Goal: Task Accomplishment & Management: Complete application form

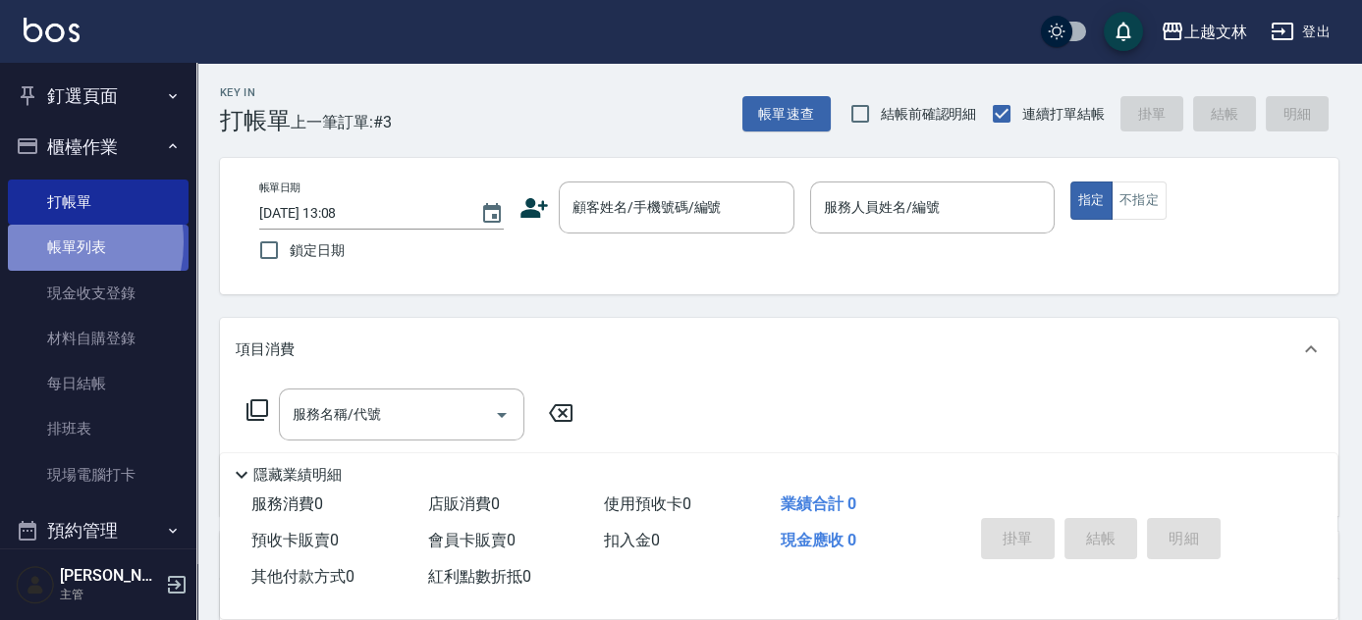
click at [44, 242] on link "帳單列表" at bounding box center [98, 247] width 181 height 45
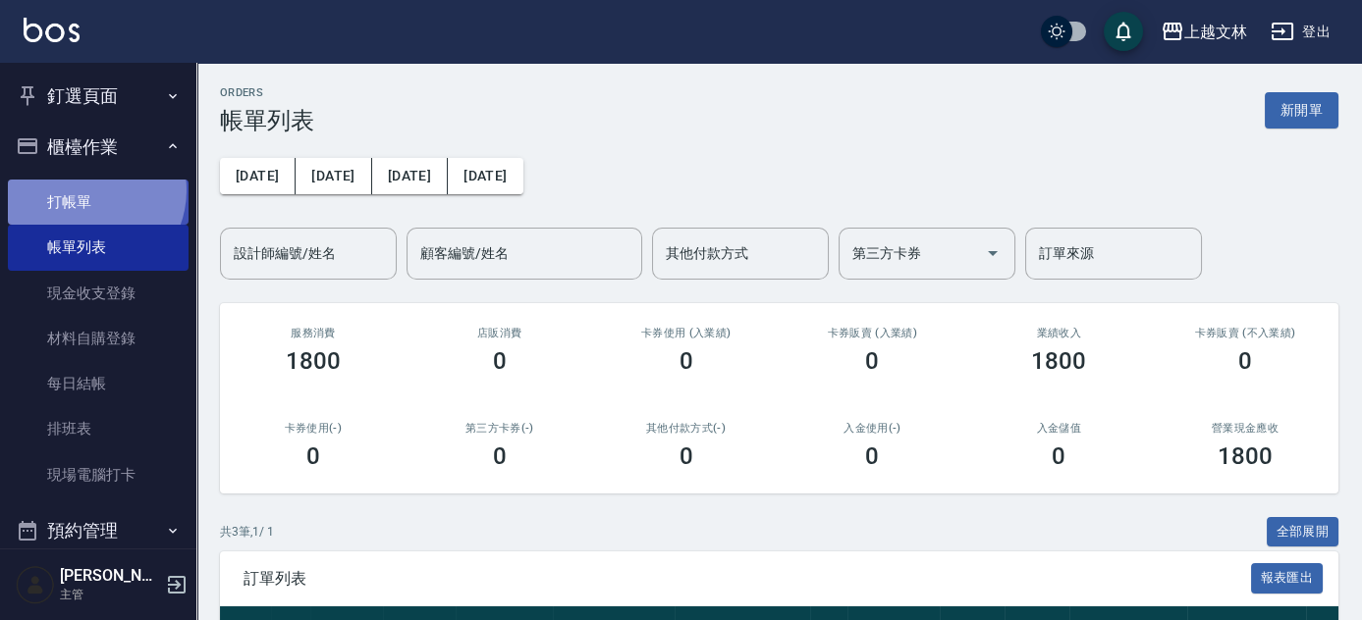
click at [85, 190] on link "打帳單" at bounding box center [98, 202] width 181 height 45
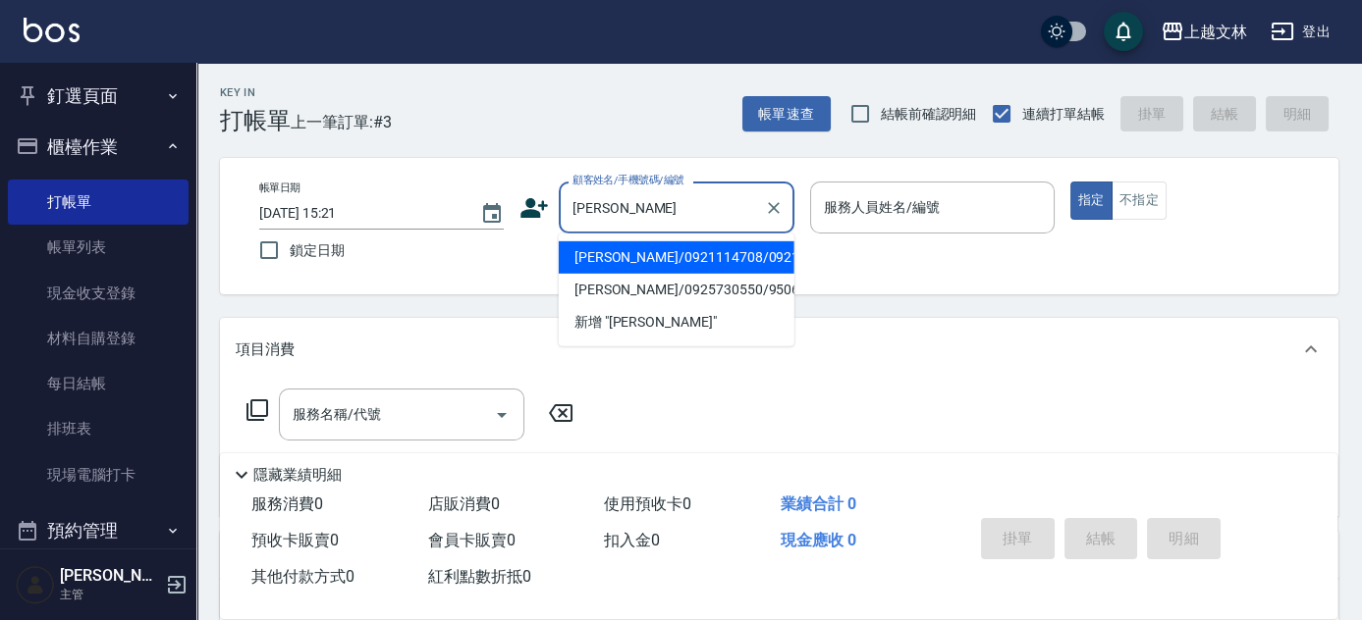
click at [661, 274] on li "[PERSON_NAME]/0921114708/0921114708" at bounding box center [677, 257] width 236 height 32
type input "[PERSON_NAME]/0921114708/0921114708"
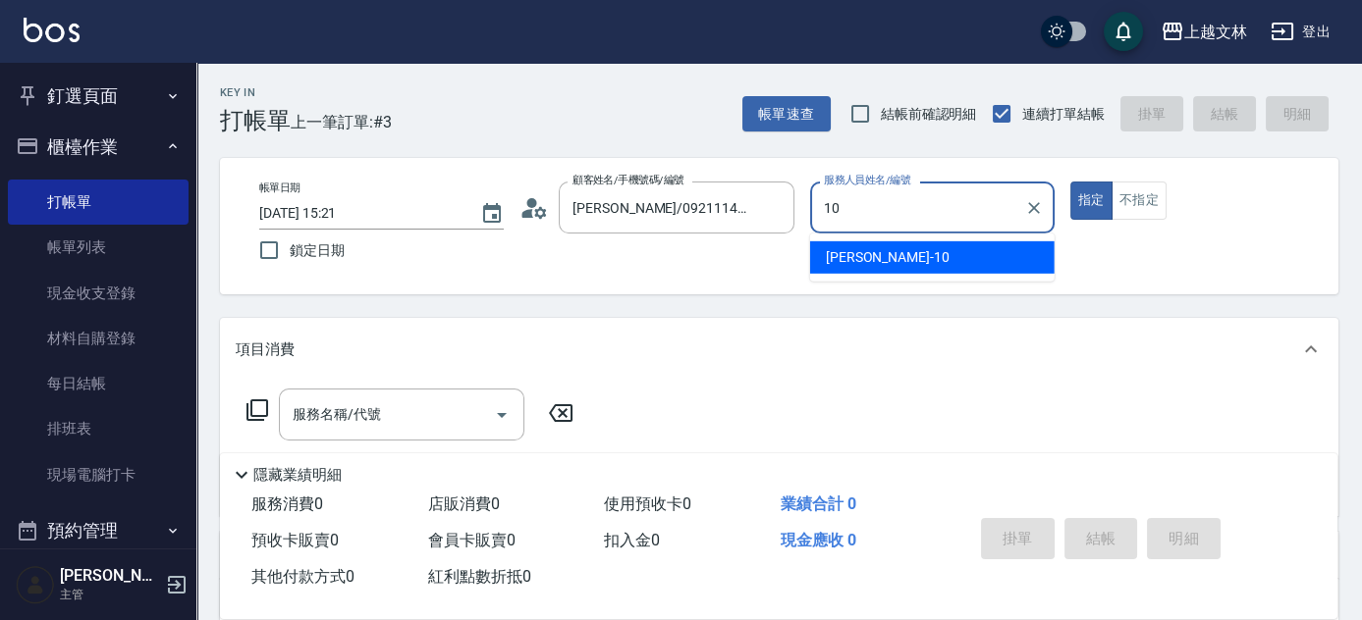
type input "[PERSON_NAME]-10"
type button "true"
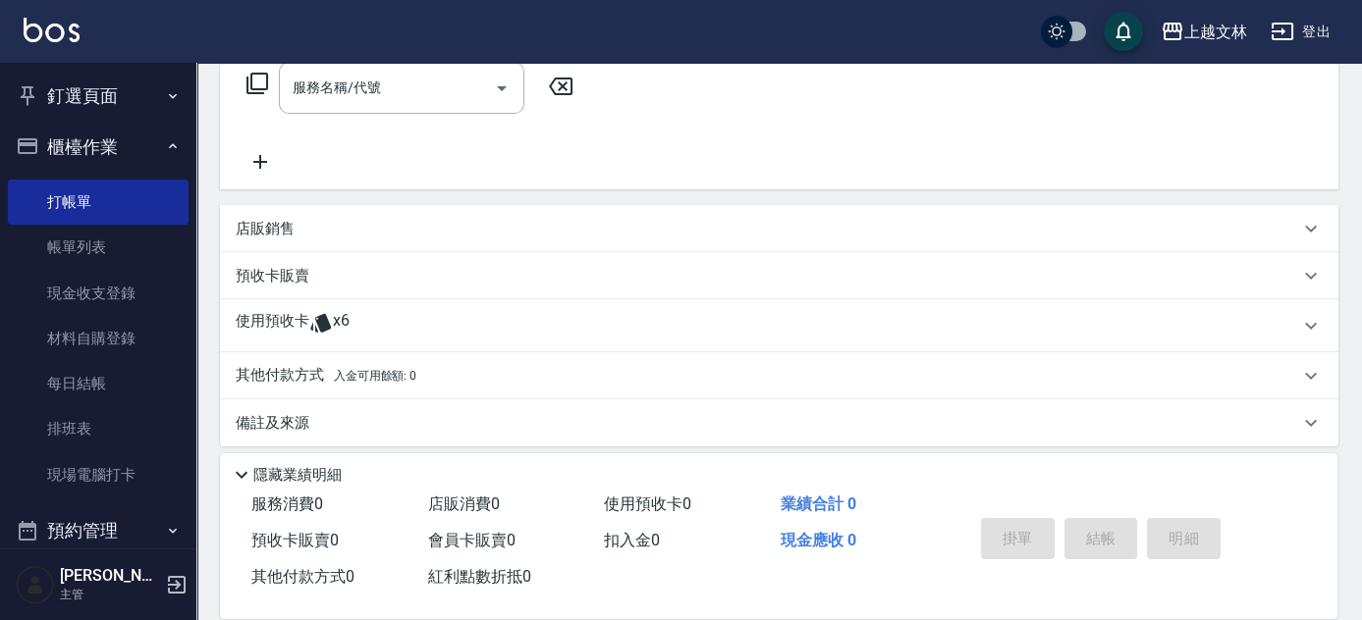
scroll to position [340, 0]
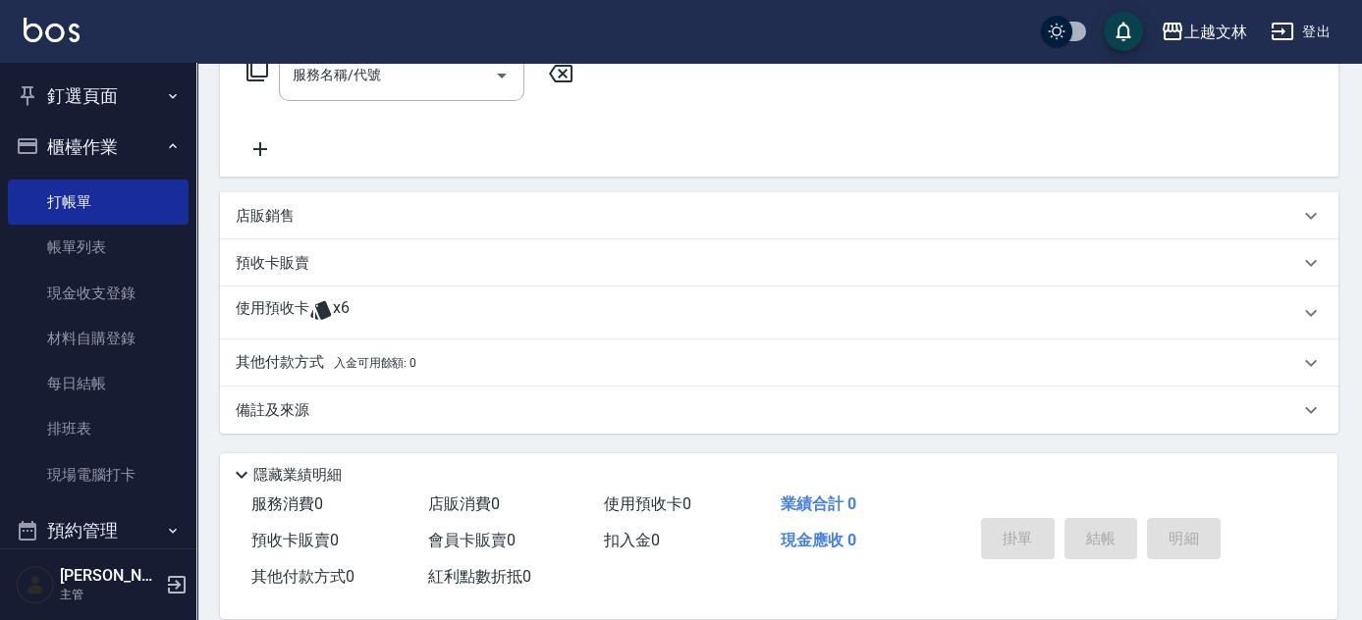
click at [291, 301] on p "使用預收卡" at bounding box center [273, 312] width 74 height 29
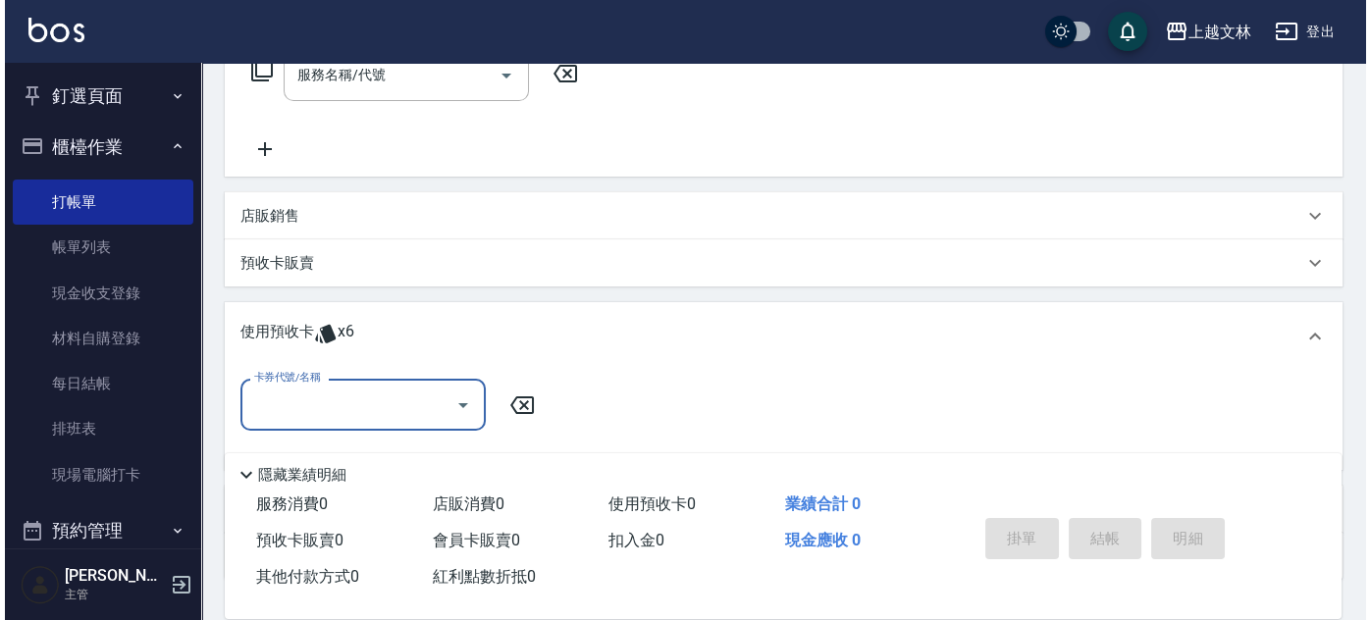
scroll to position [0, 0]
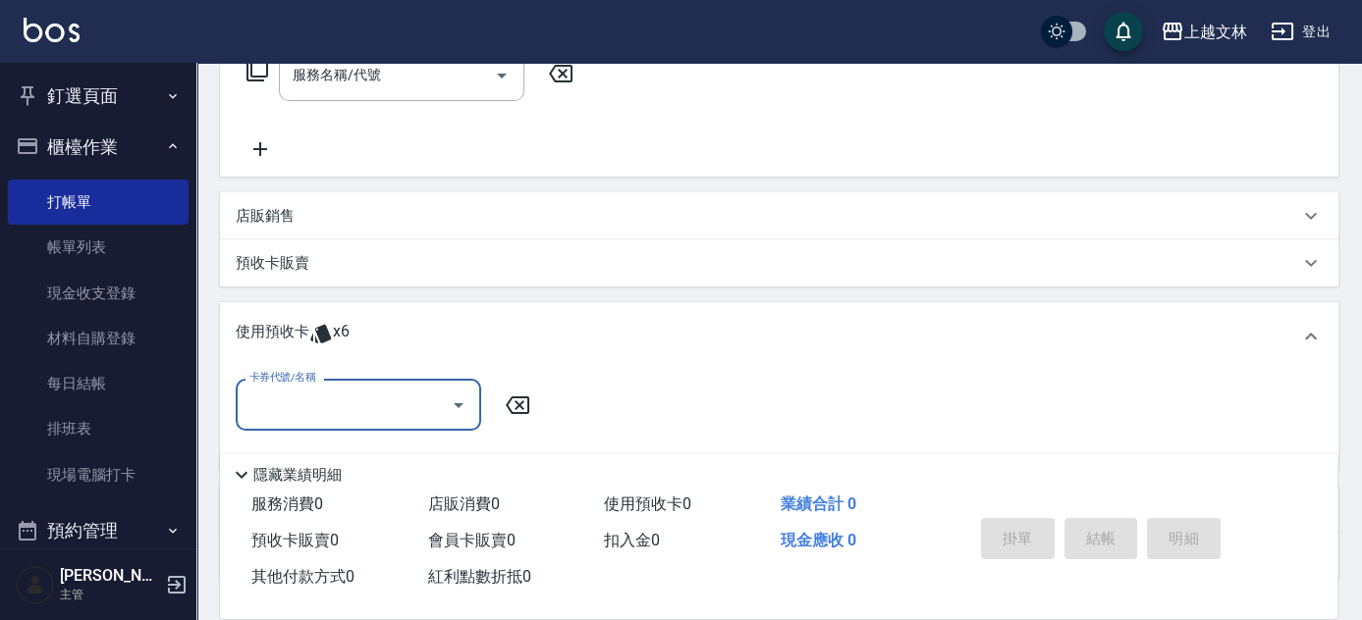
click at [369, 418] on input "卡券代號/名稱" at bounding box center [343, 405] width 198 height 34
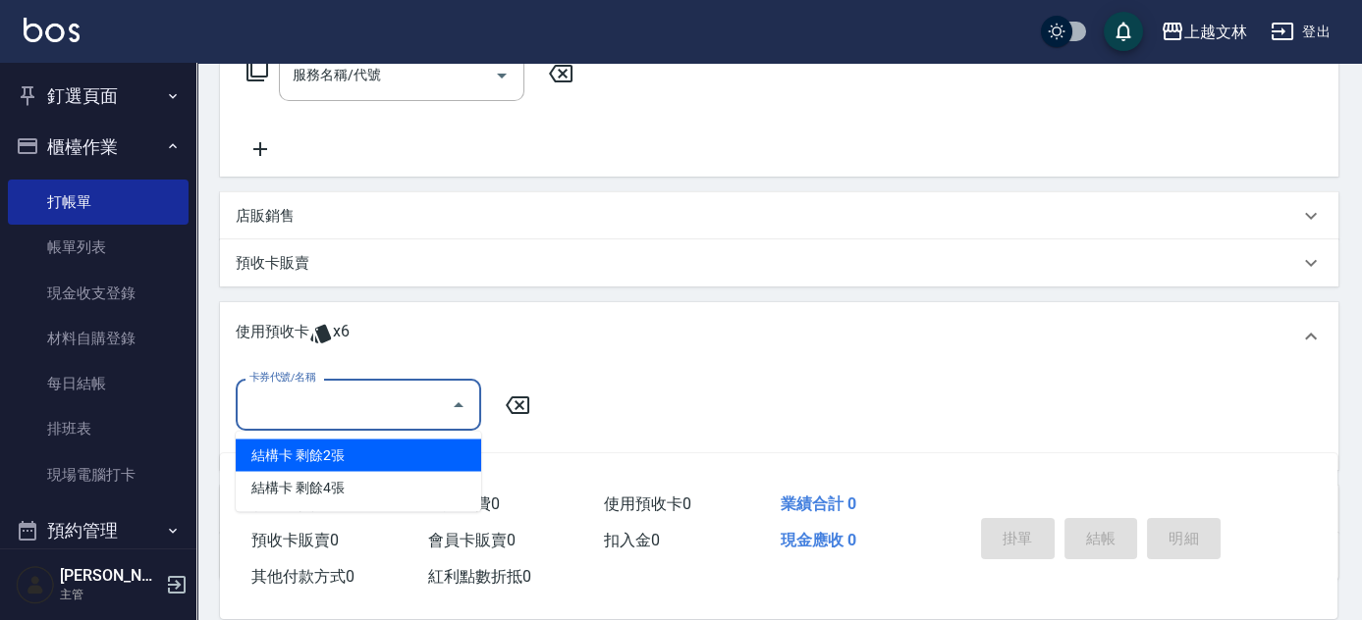
click at [310, 451] on div "結構卡 剩餘2張" at bounding box center [358, 455] width 245 height 32
type input "結構卡"
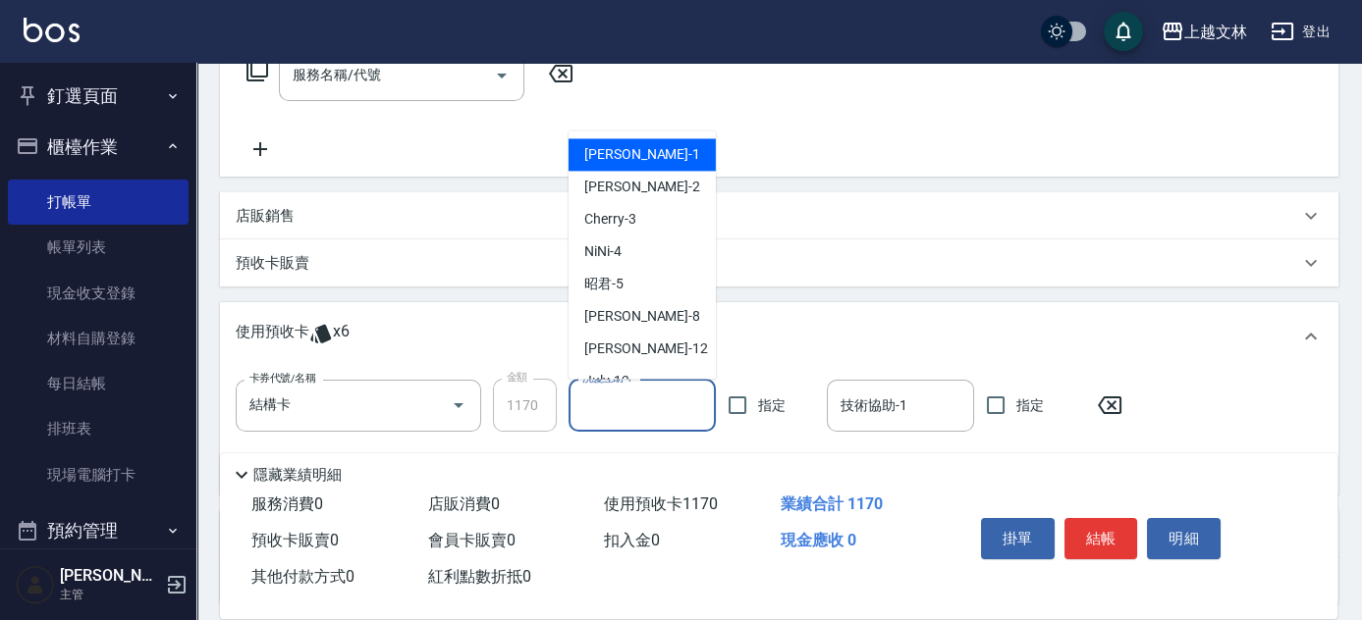
click at [660, 404] on input "洗髮互助-1" at bounding box center [642, 406] width 130 height 34
type input "[PERSON_NAME]-1"
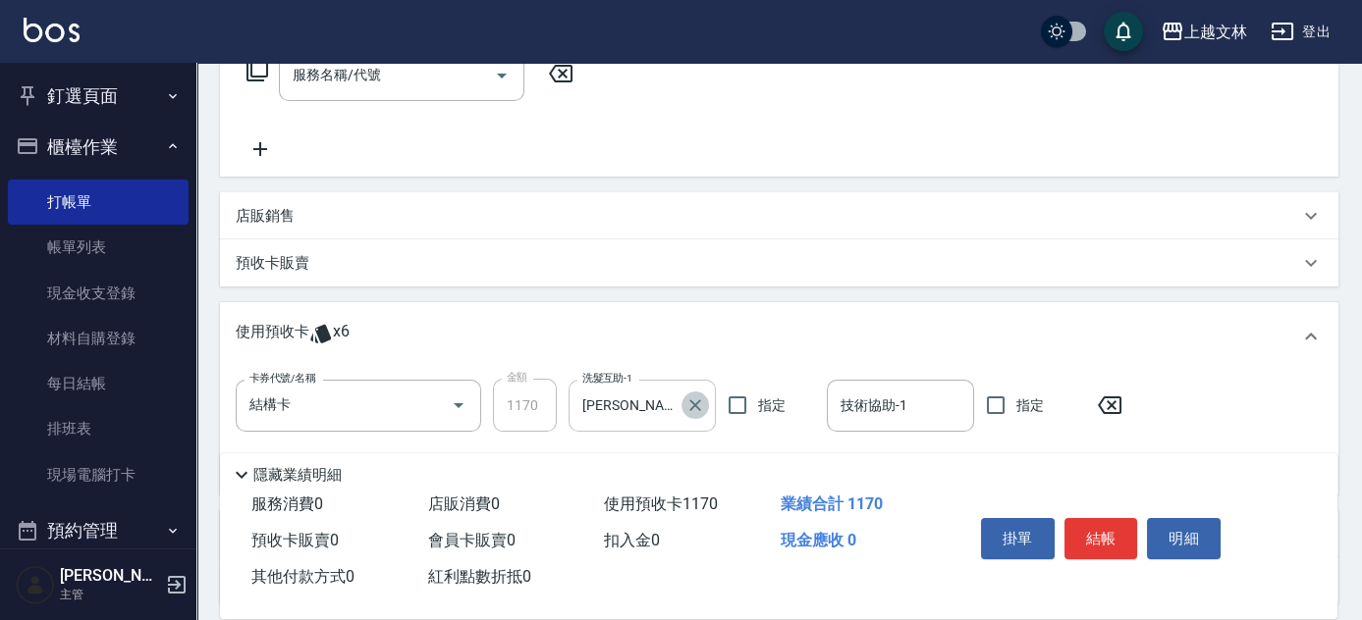
click at [696, 403] on icon "Clear" at bounding box center [695, 406] width 12 height 12
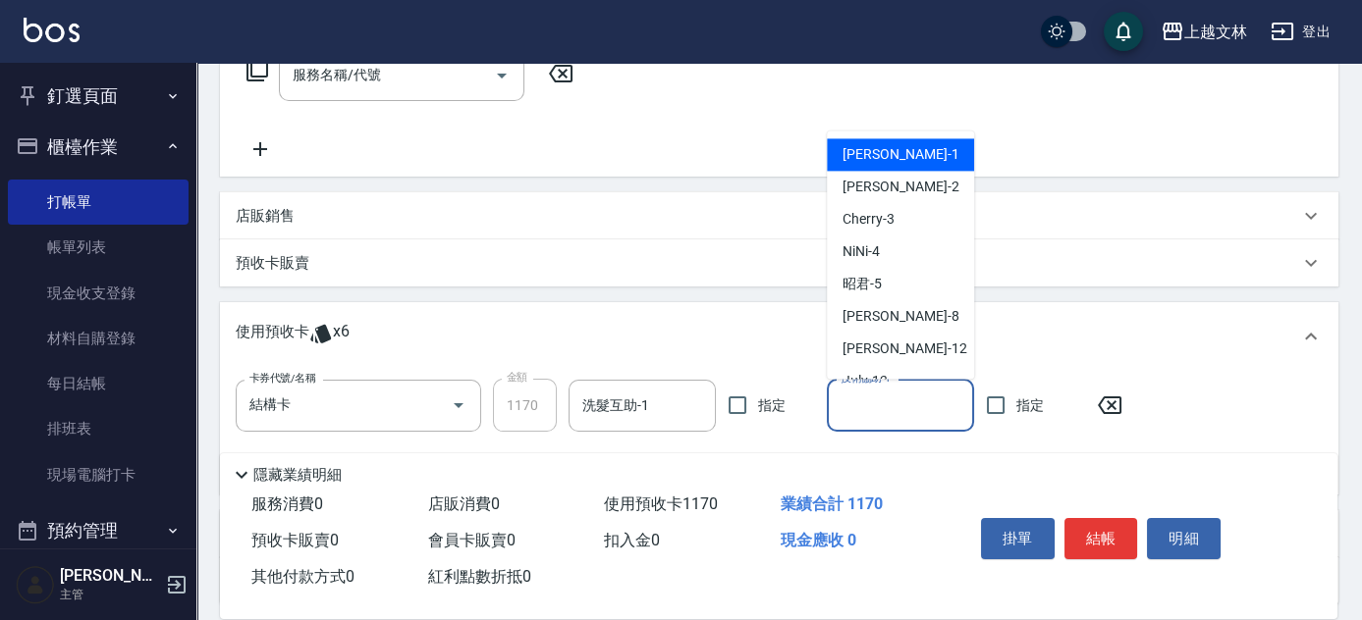
click at [887, 400] on input "技術協助-1" at bounding box center [900, 406] width 130 height 34
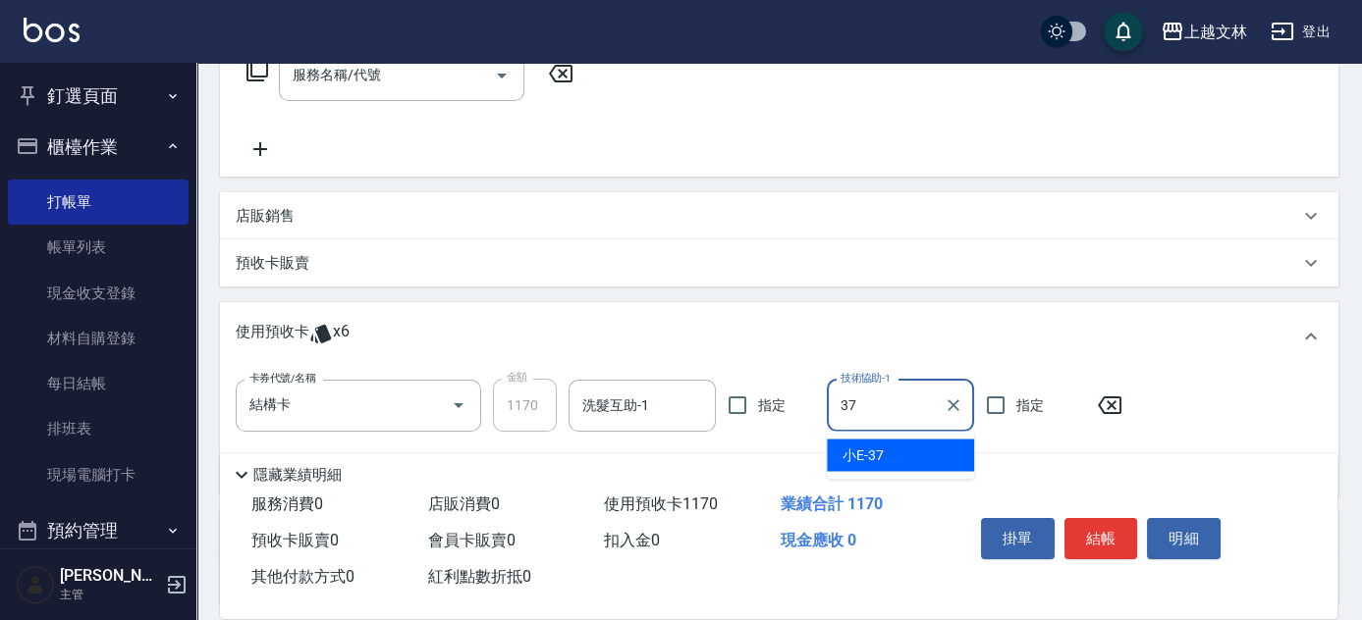
type input "小E-37"
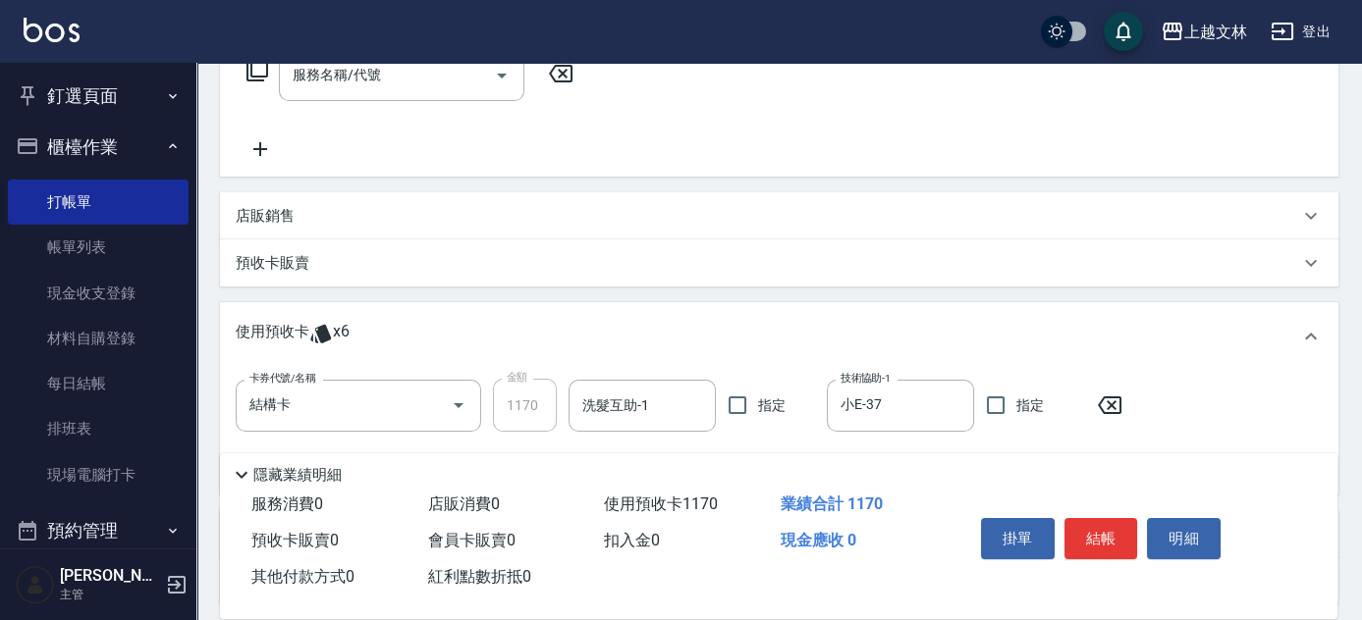
click at [260, 78] on icon at bounding box center [257, 71] width 24 height 24
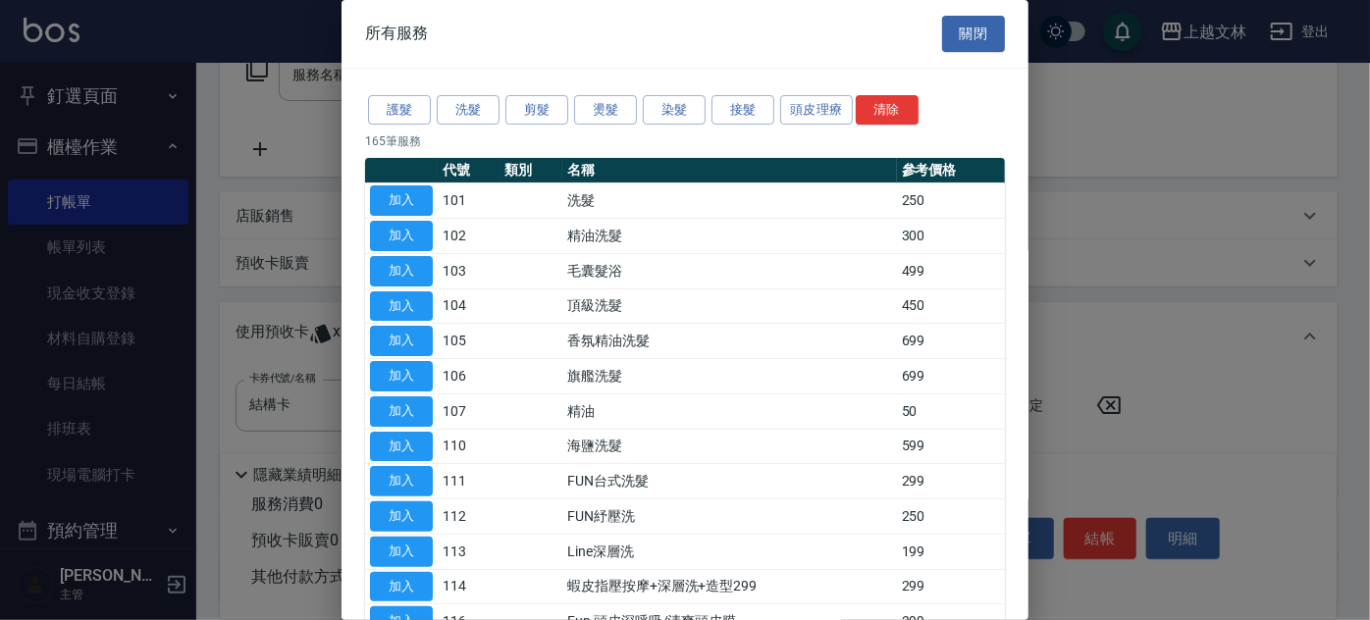
drag, startPoint x: 810, startPoint y: 113, endPoint x: 779, endPoint y: 143, distance: 43.0
click at [811, 114] on button "頭皮理療" at bounding box center [816, 110] width 73 height 30
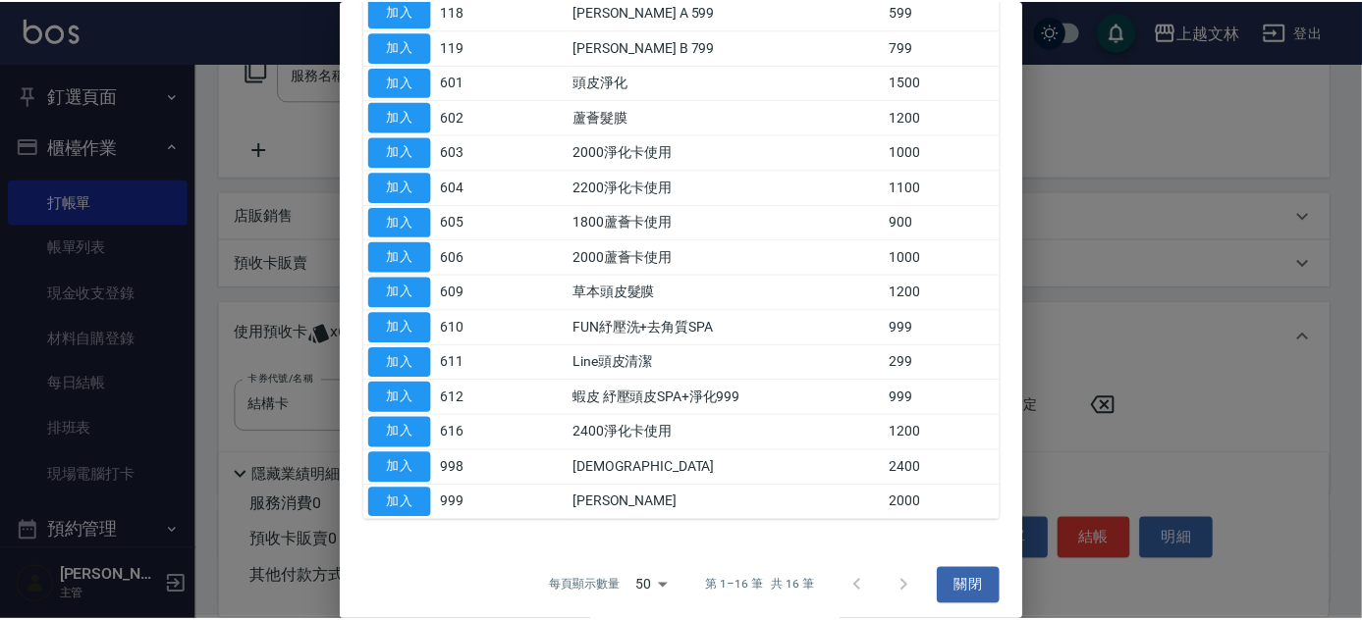
scroll to position [228, 0]
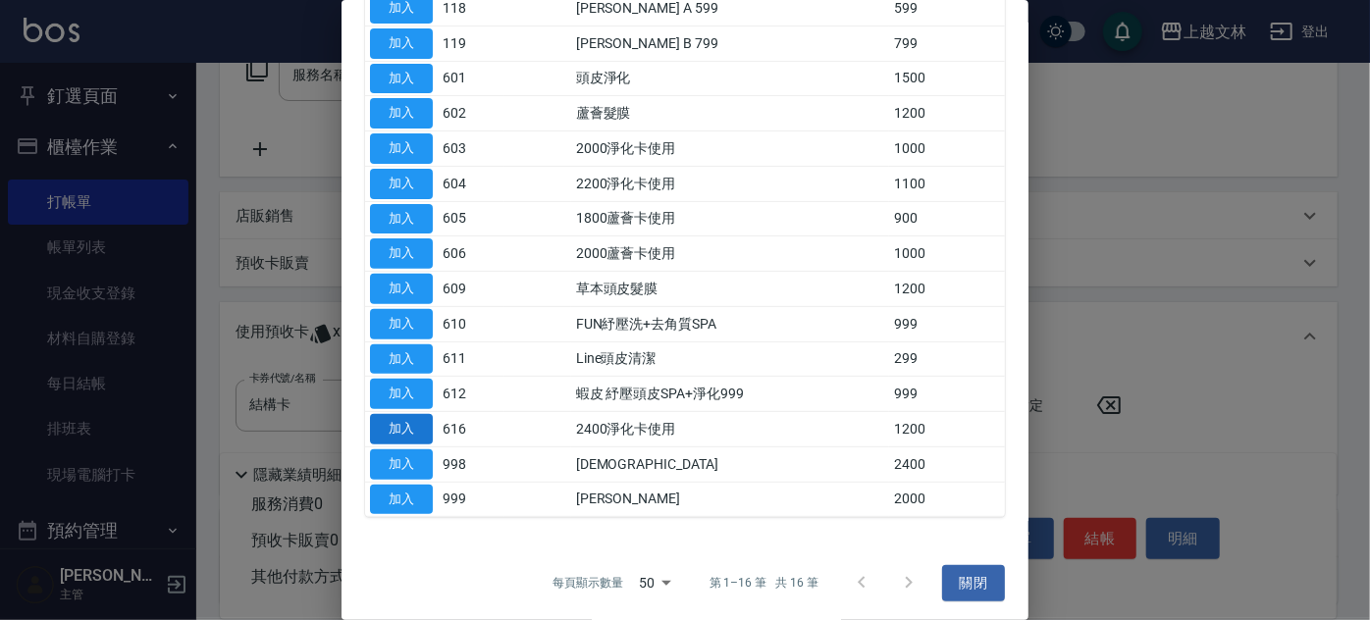
drag, startPoint x: 401, startPoint y: 425, endPoint x: 410, endPoint y: 410, distance: 17.7
click at [401, 424] on button "加入" at bounding box center [401, 429] width 63 height 30
type input "2400淨化卡使用(616)"
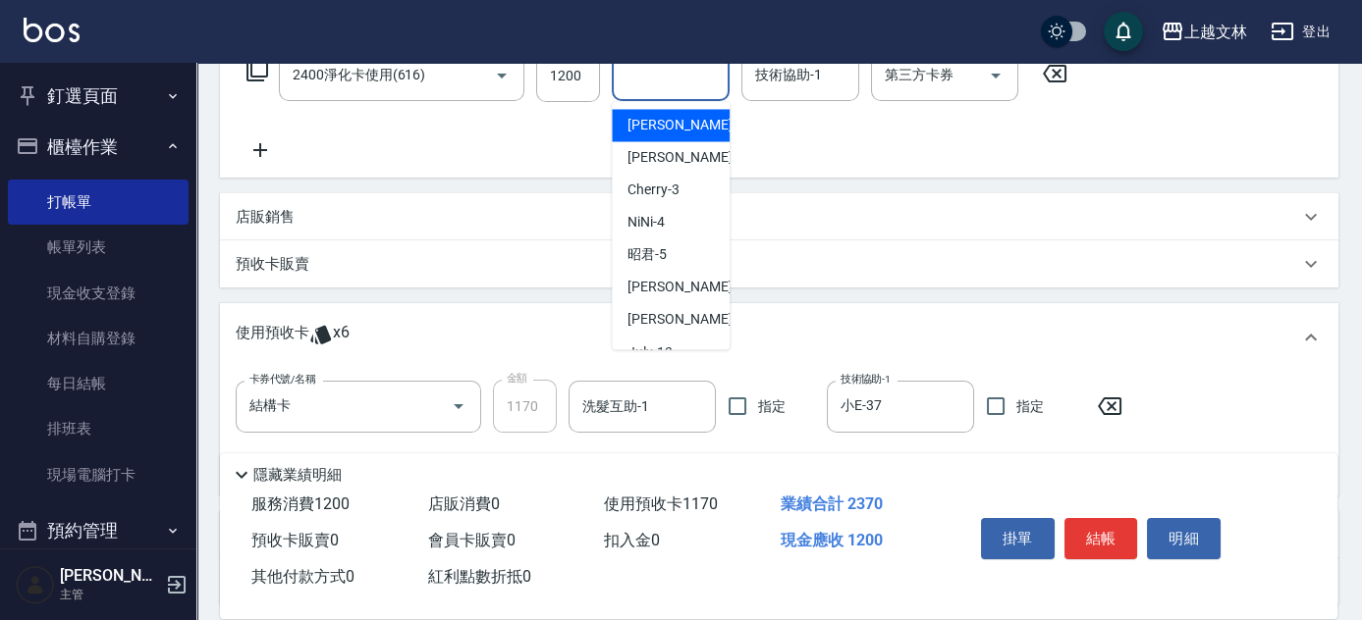
click at [674, 83] on input "洗髮互助-1" at bounding box center [670, 75] width 100 height 34
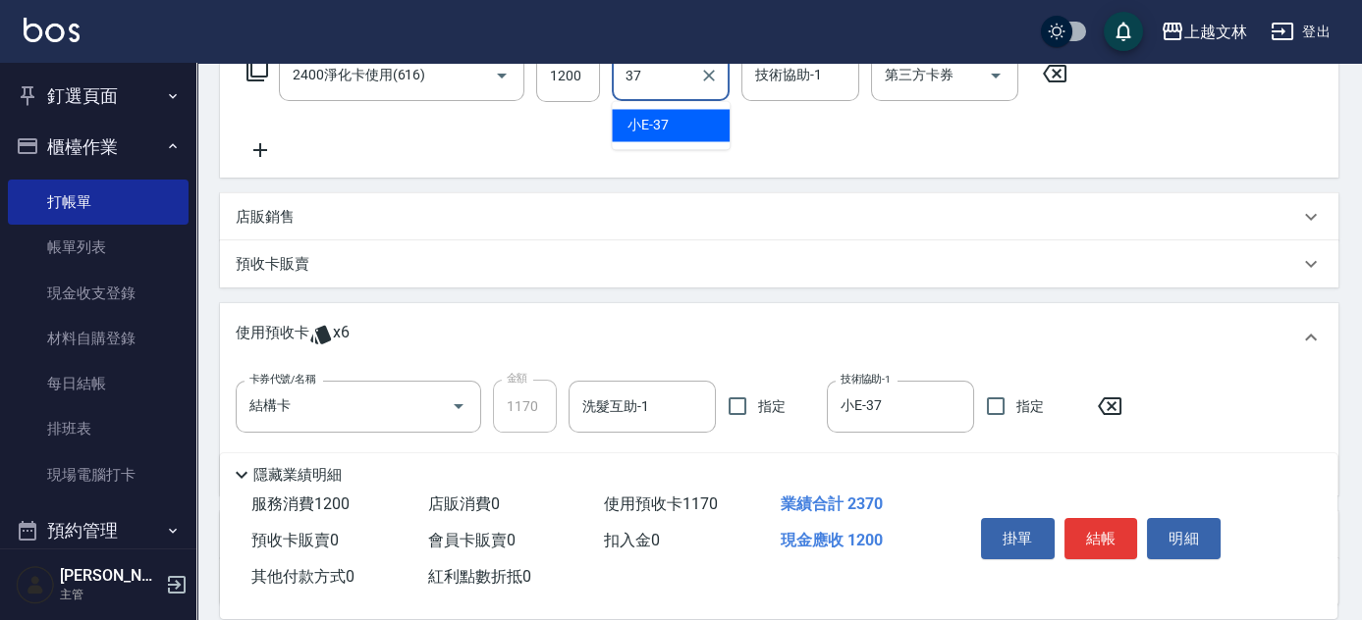
type input "小E-37"
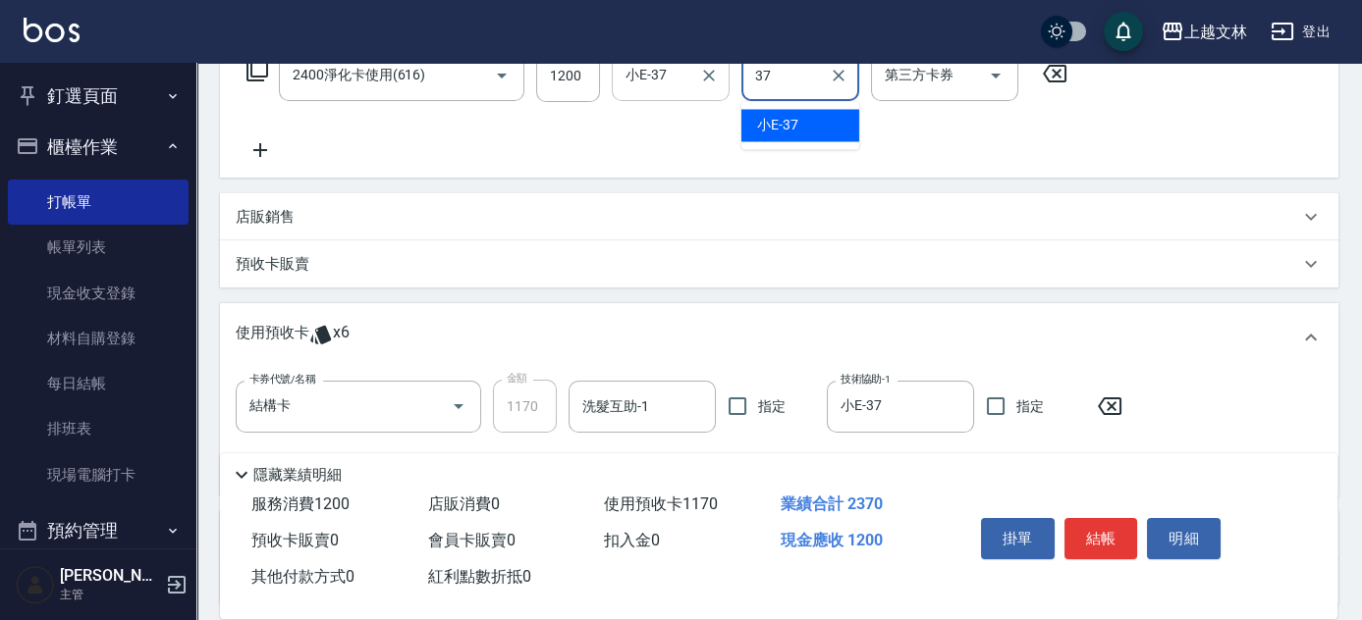
type input "小E-37"
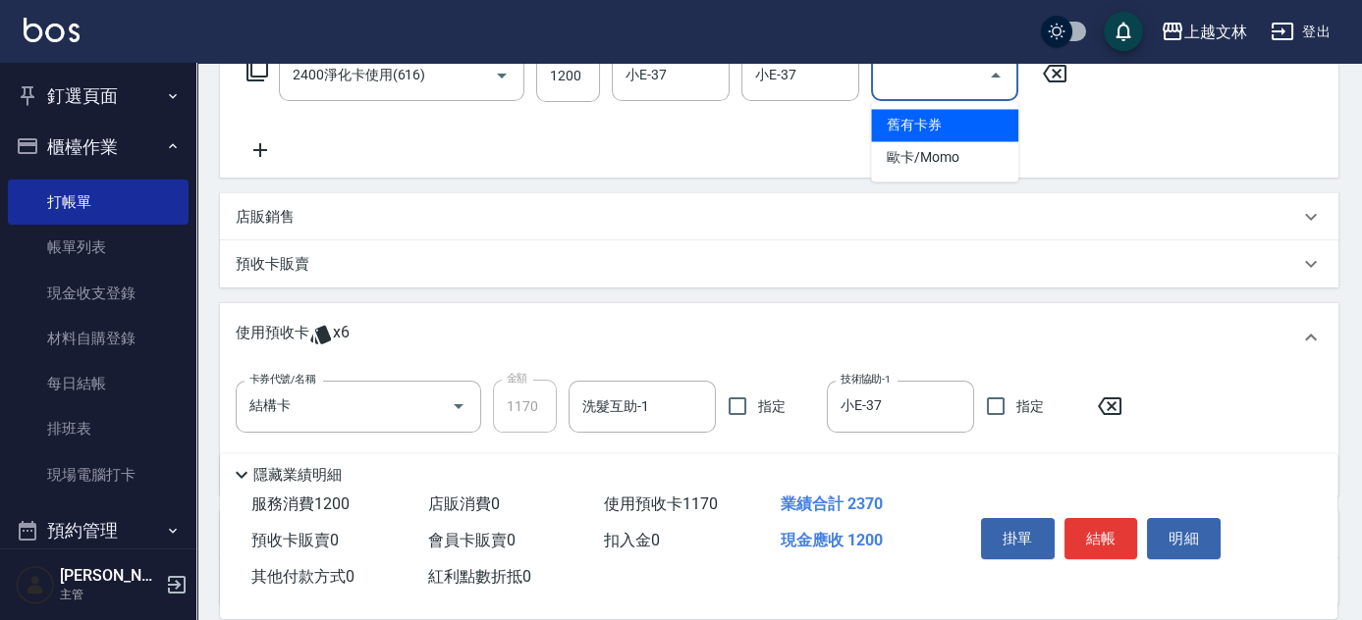
drag, startPoint x: 890, startPoint y: 73, endPoint x: 930, endPoint y: 88, distance: 42.3
click at [904, 79] on input "第三方卡券" at bounding box center [930, 75] width 100 height 34
drag, startPoint x: 913, startPoint y: 122, endPoint x: 1015, endPoint y: 144, distance: 104.6
click at [920, 125] on span "舊有卡券" at bounding box center [944, 125] width 147 height 32
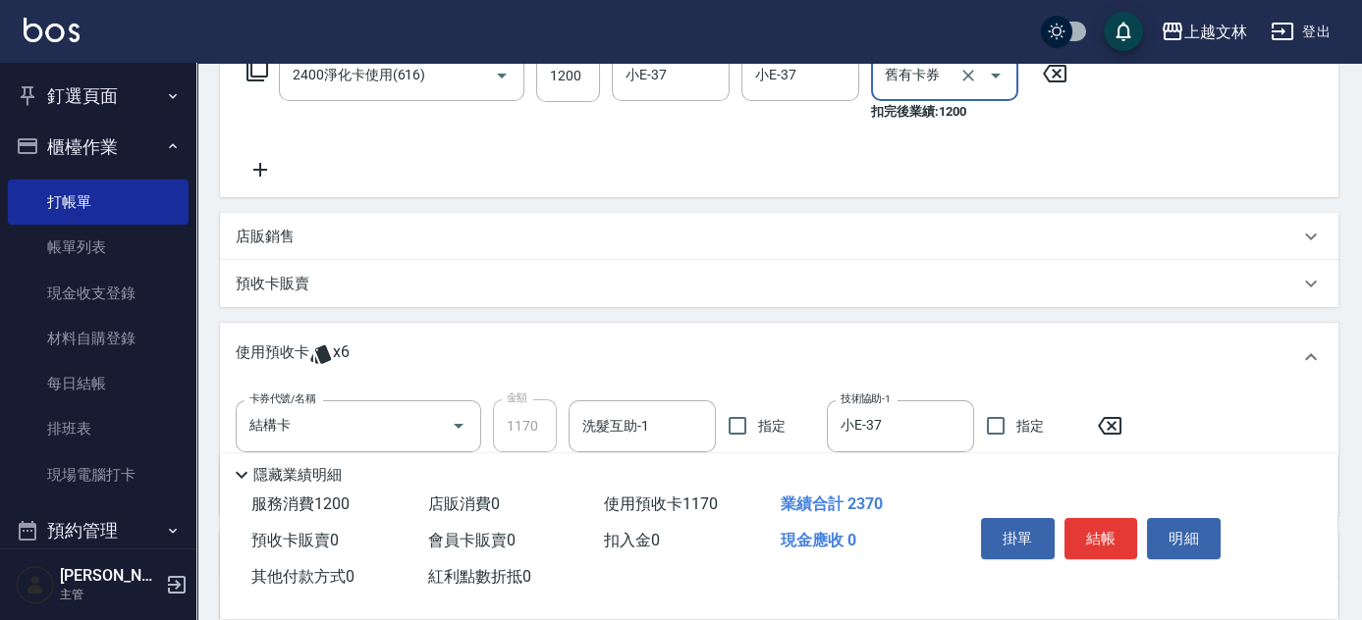
type input "舊有卡券"
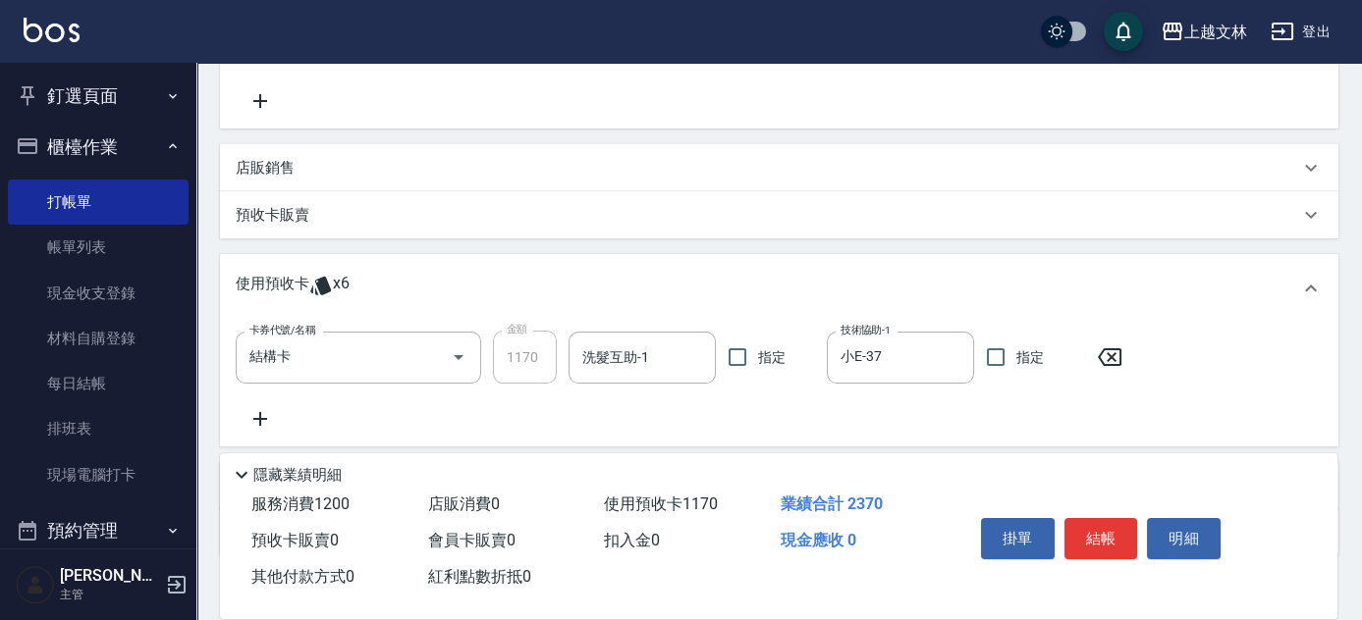
scroll to position [402, 0]
click at [256, 165] on p "店販銷售" at bounding box center [265, 174] width 59 height 21
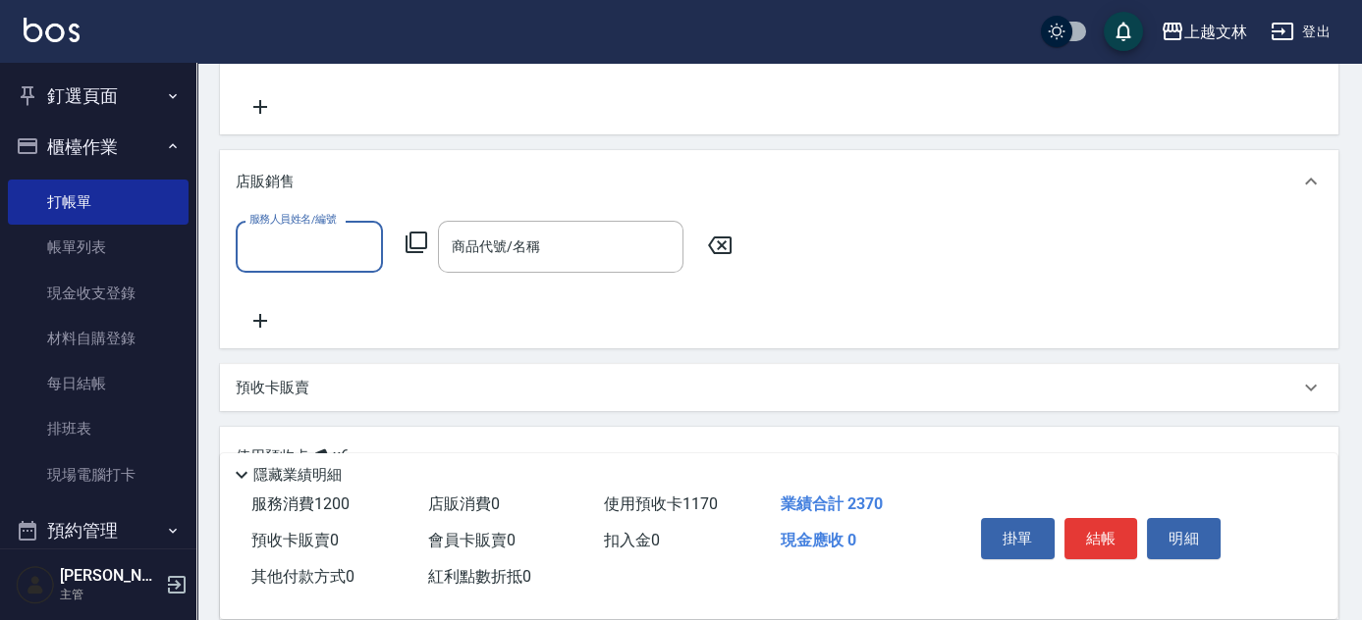
scroll to position [0, 0]
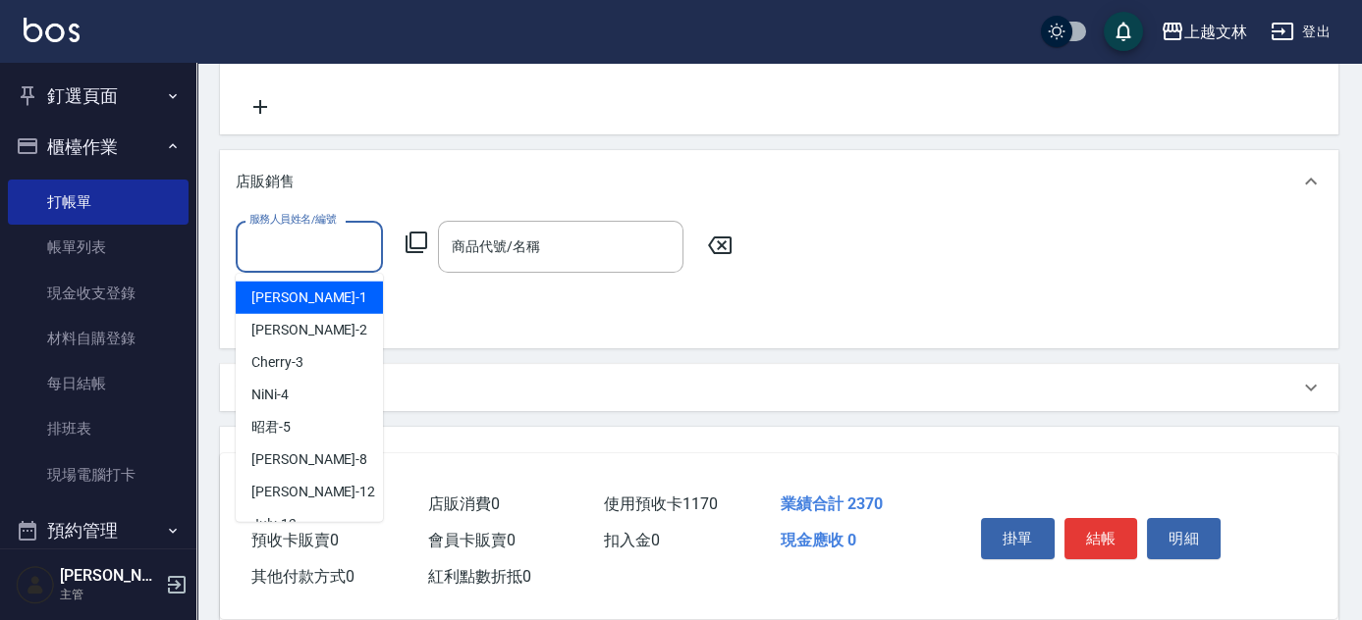
click at [319, 240] on input "服務人員姓名/編號" at bounding box center [309, 247] width 130 height 34
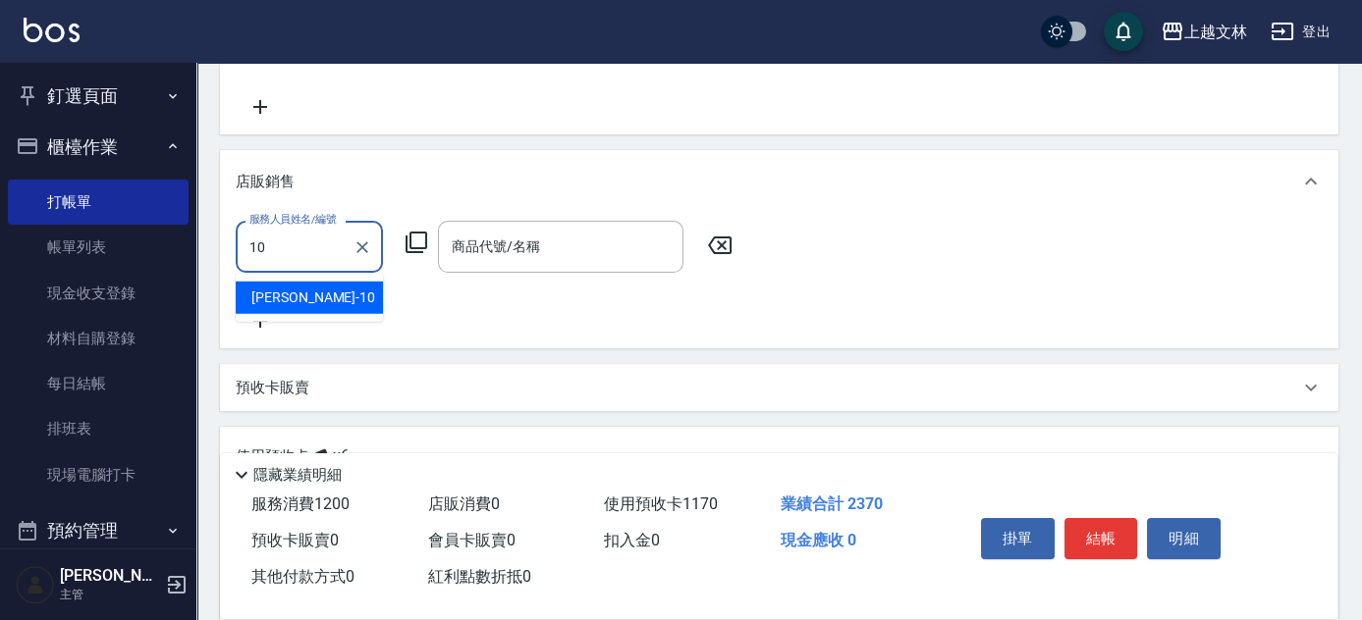
type input "[PERSON_NAME]-10"
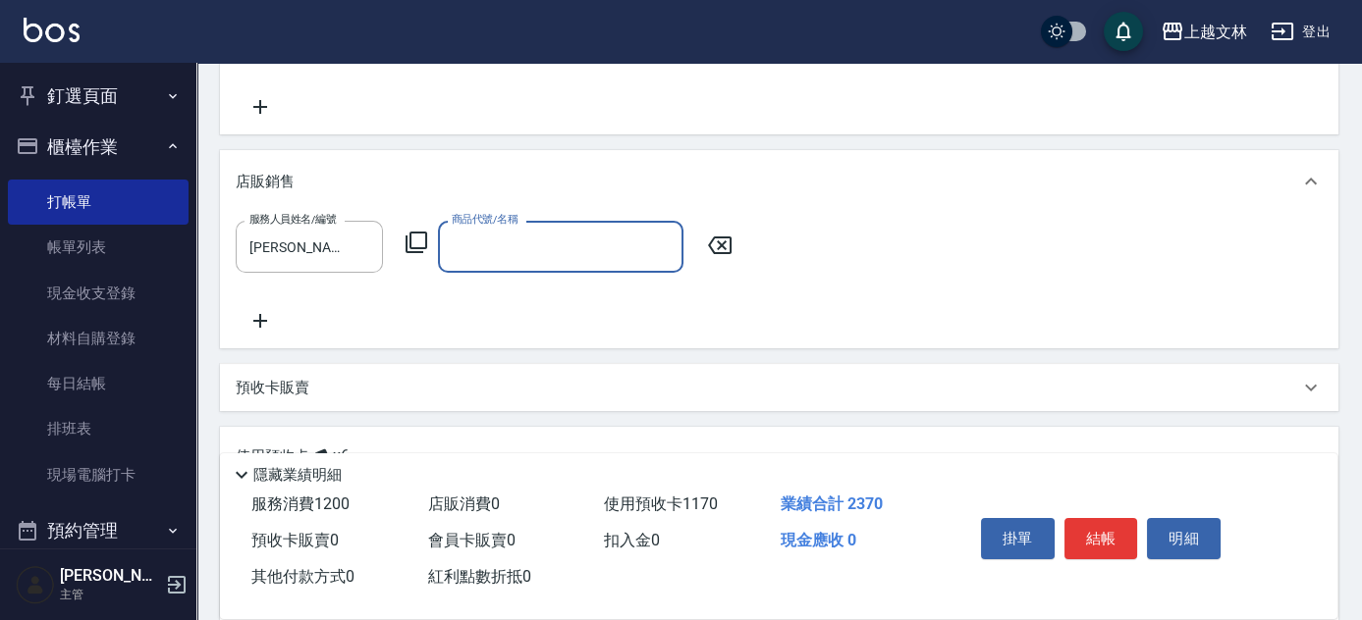
click at [421, 242] on icon at bounding box center [416, 243] width 24 height 24
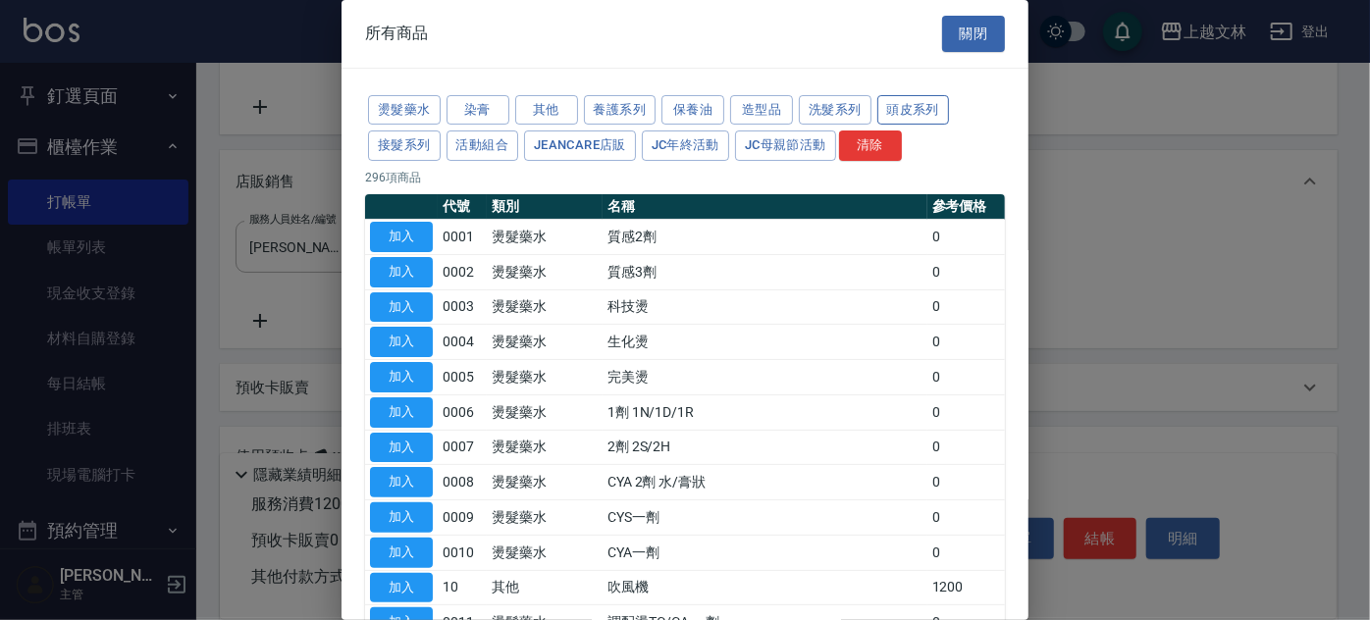
click at [931, 109] on button "頭皮系列" at bounding box center [914, 110] width 73 height 30
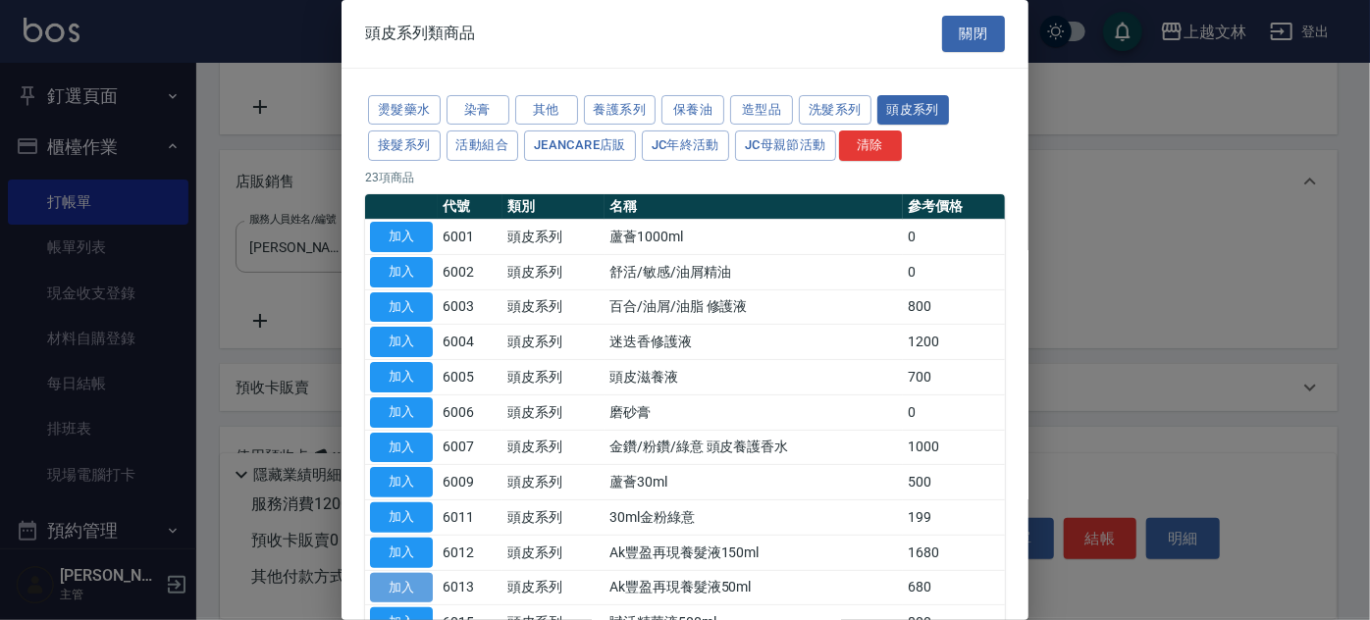
click at [392, 580] on button "加入" at bounding box center [401, 588] width 63 height 30
type input "Ak豐盈再現養髮液50ml"
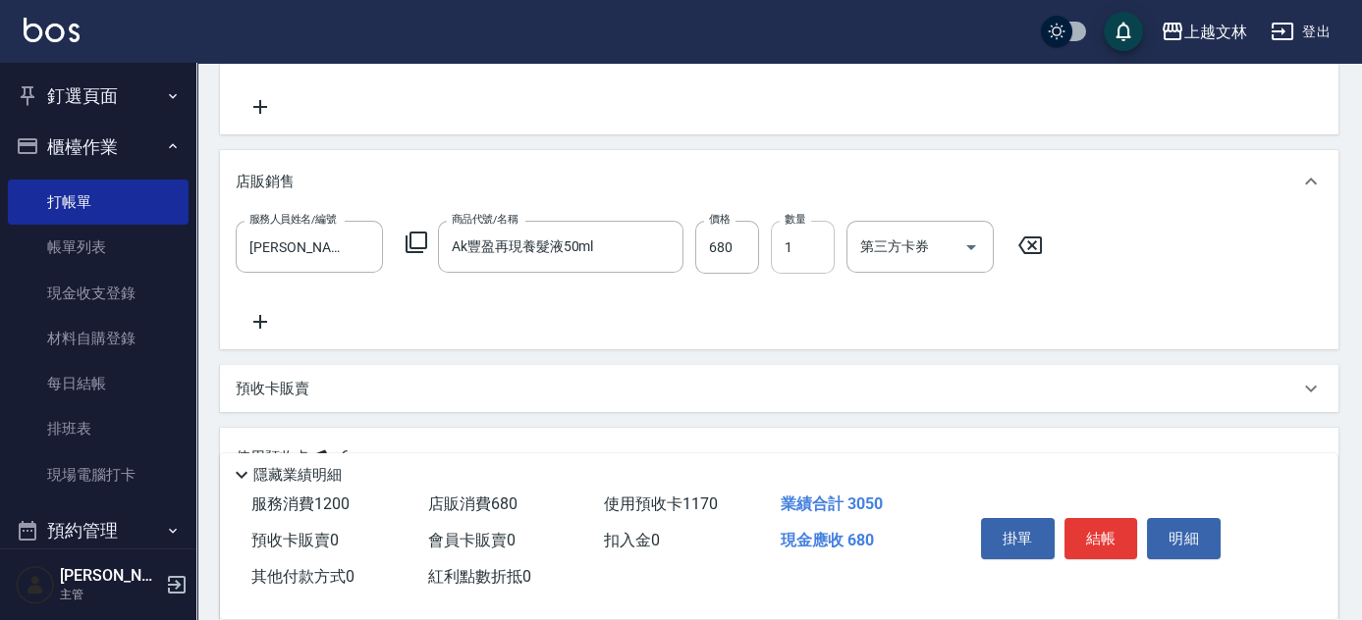
click at [809, 252] on input "1" at bounding box center [803, 247] width 64 height 53
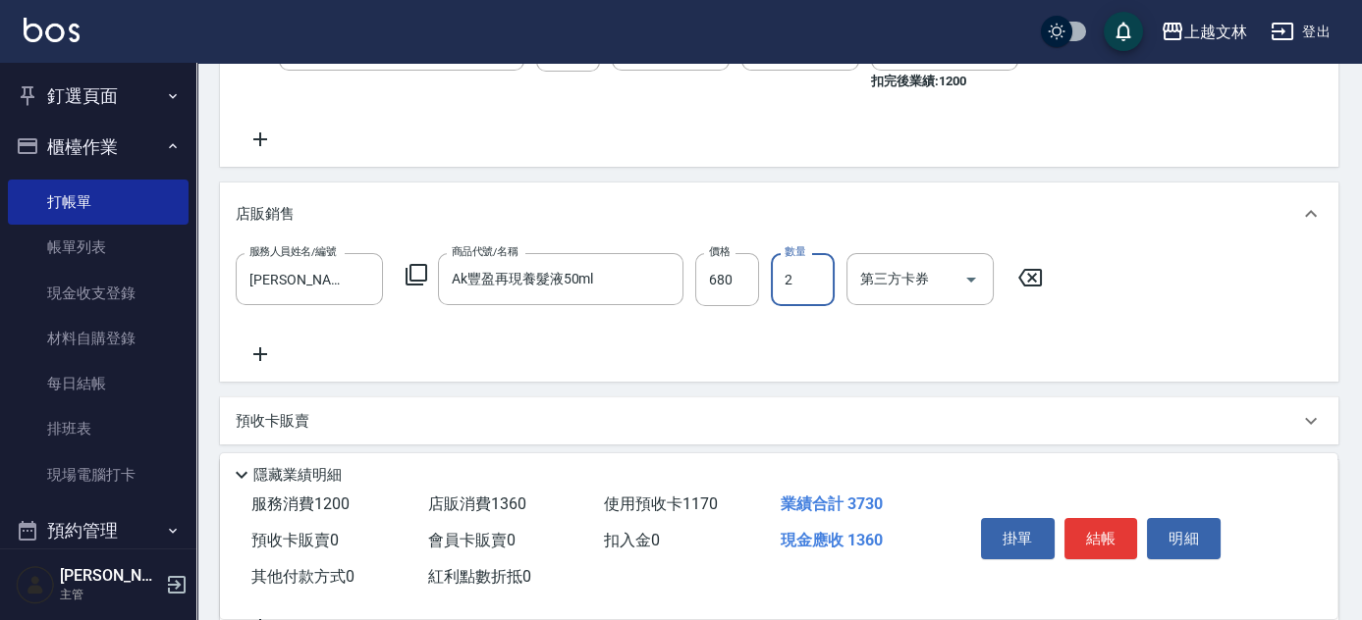
type input "2"
click at [1306, 251] on div "服務人員姓名/編號 [PERSON_NAME]-10 服務人員姓名/編號 商品代號/名稱 Ak豐盈再現養髮液50ml 商品代號/名稱 價格 680 價格 數量…" at bounding box center [779, 313] width 1118 height 136
click at [1120, 536] on button "結帳" at bounding box center [1101, 538] width 74 height 41
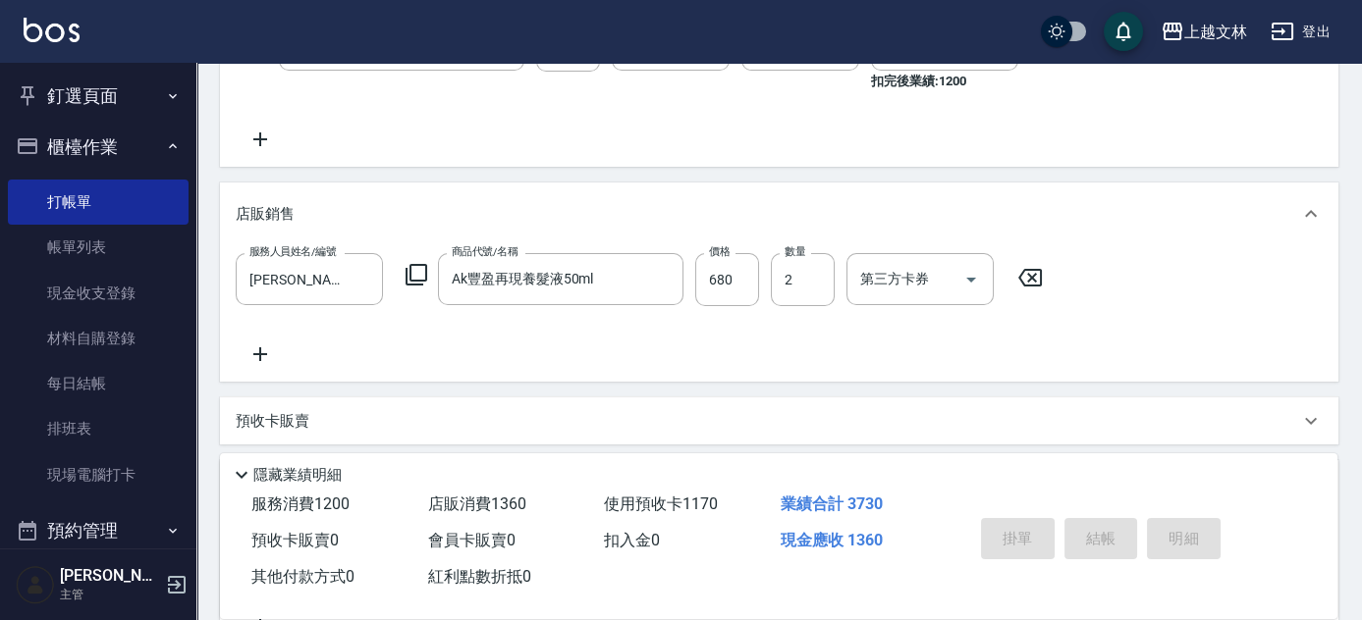
type input "[DATE] 15:45"
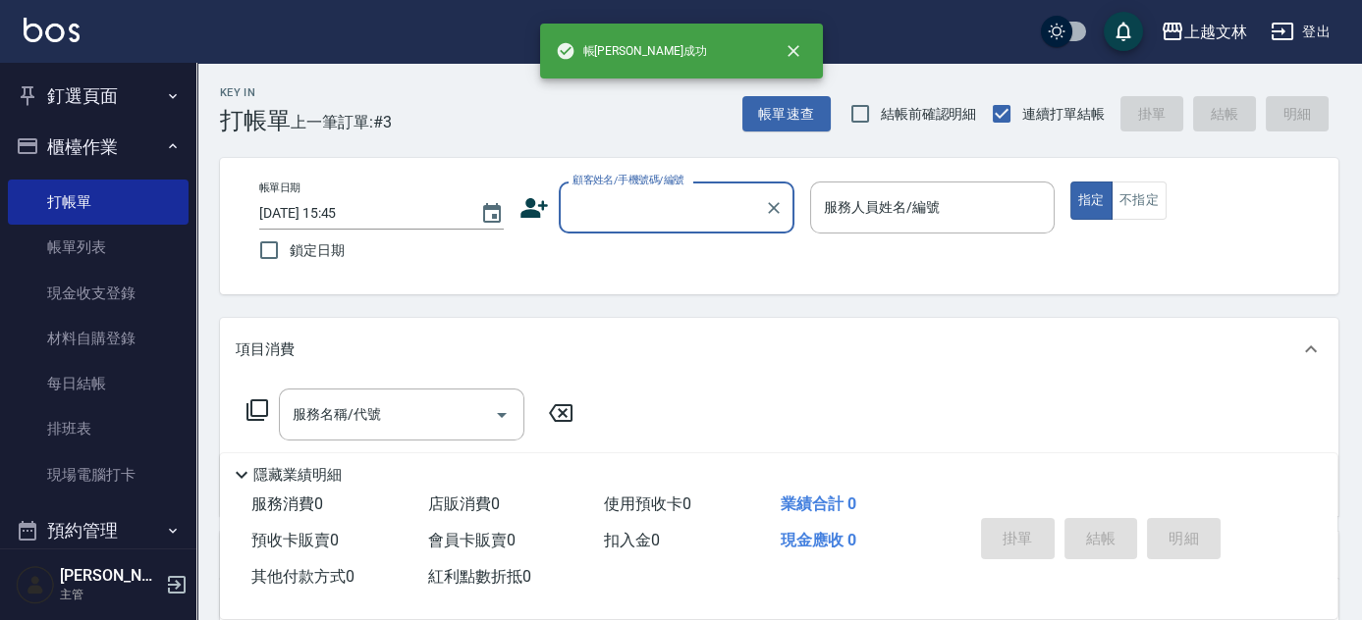
scroll to position [0, 0]
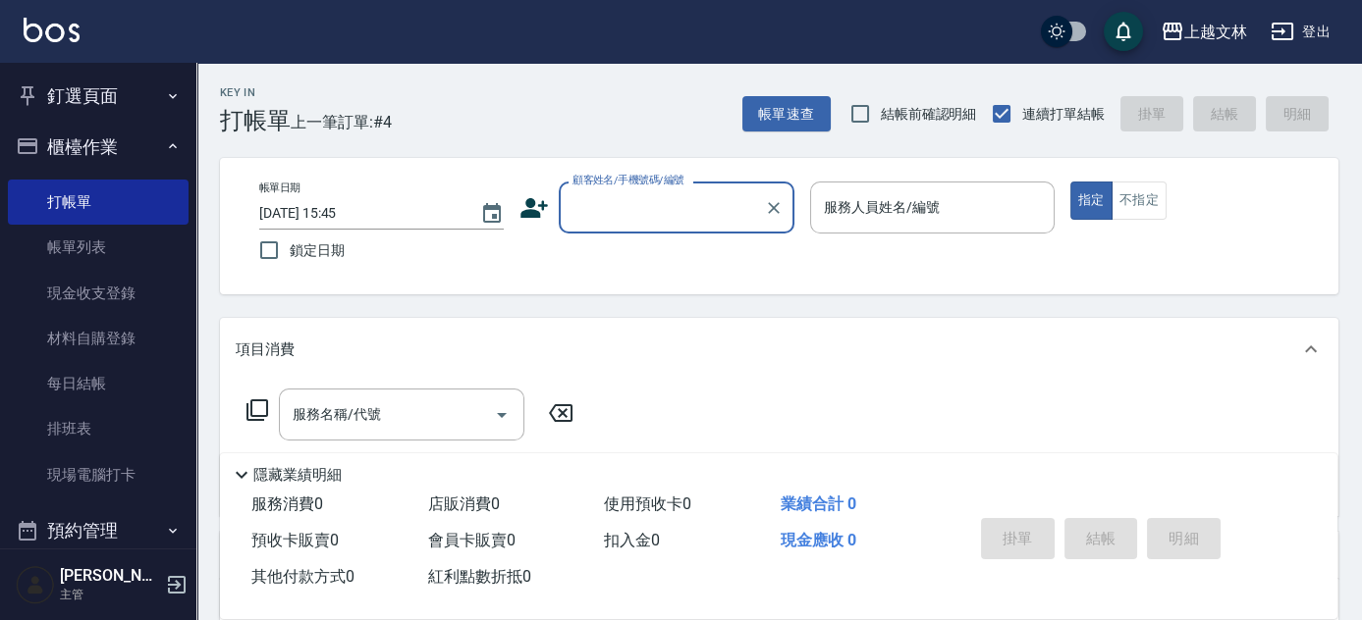
drag, startPoint x: 66, startPoint y: 248, endPoint x: 1369, endPoint y: 545, distance: 1337.0
click at [66, 248] on link "帳單列表" at bounding box center [98, 247] width 181 height 45
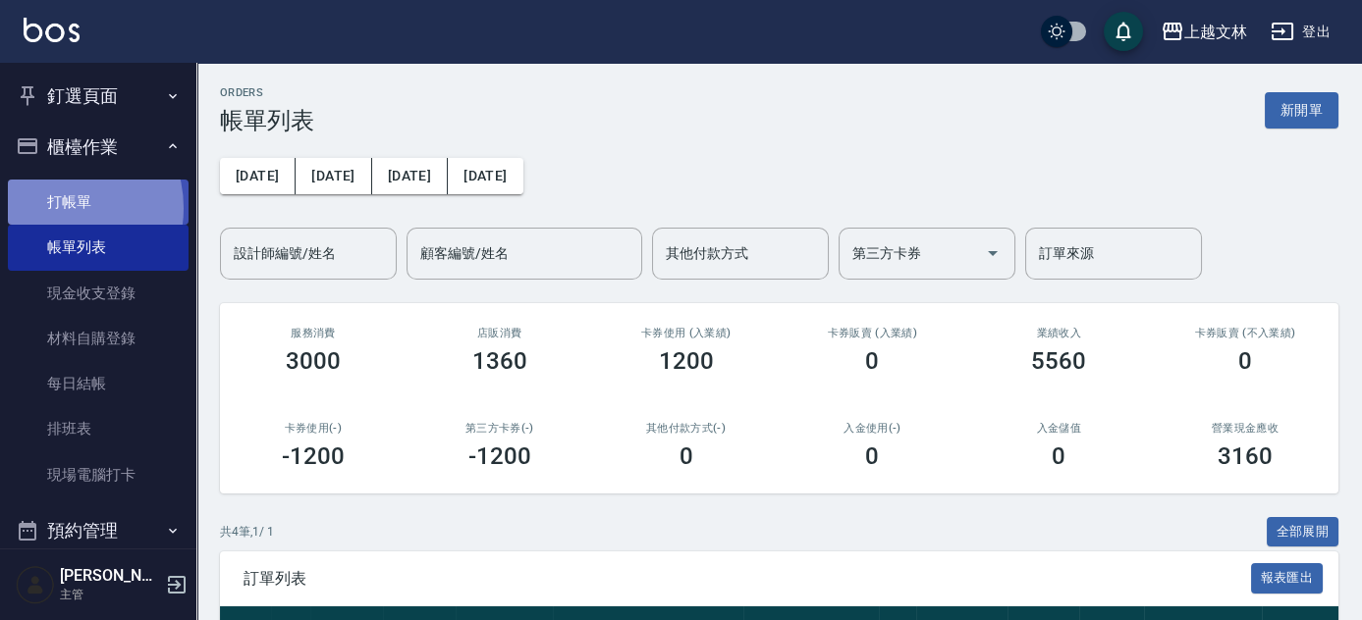
click at [53, 208] on link "打帳單" at bounding box center [98, 202] width 181 height 45
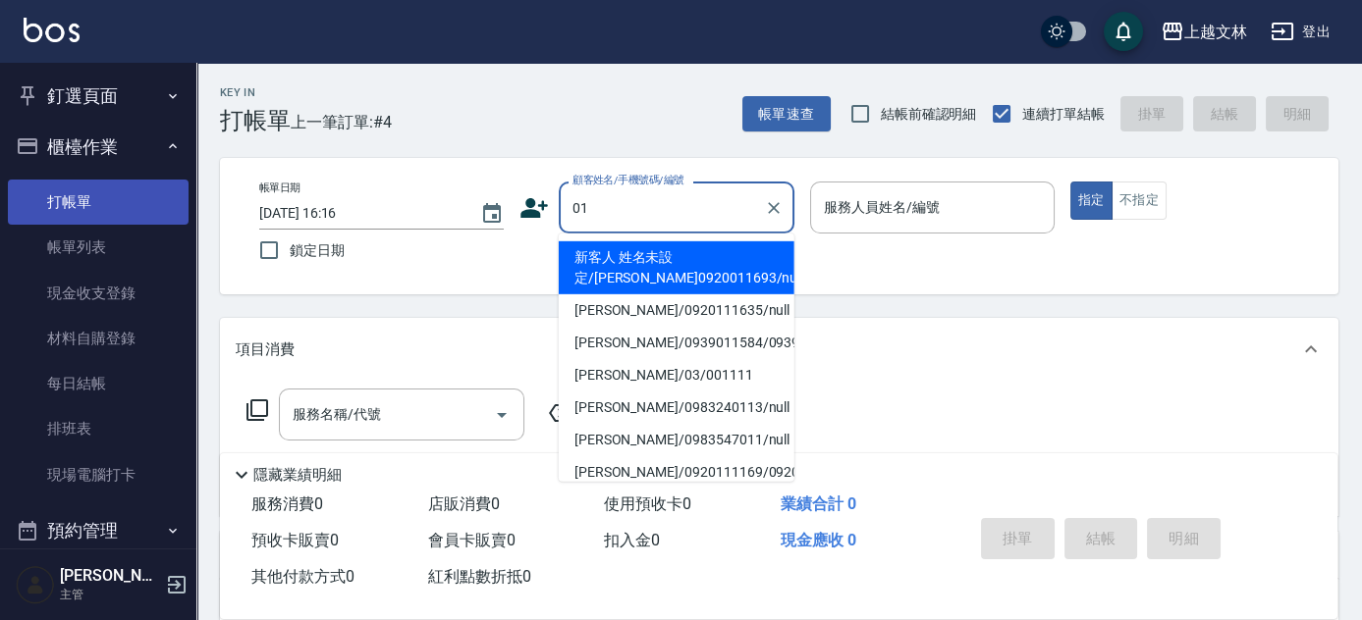
type input "新客人 姓名未設定/[PERSON_NAME]0920011693/null"
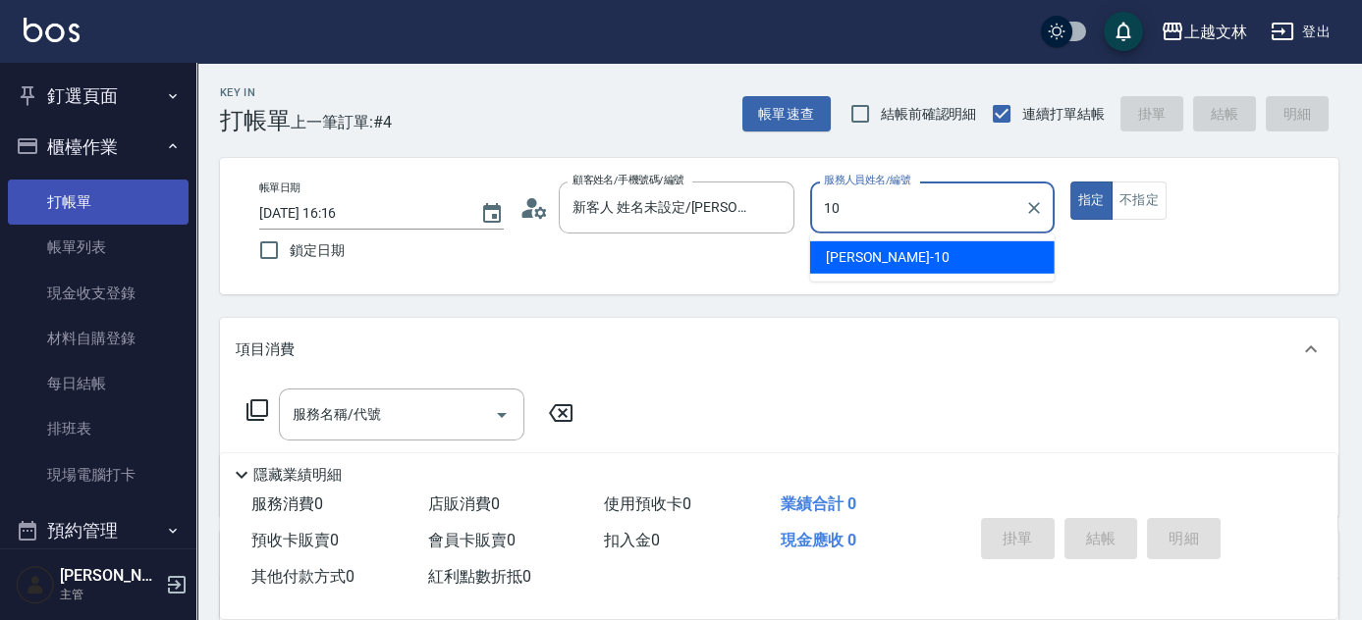
type input "[PERSON_NAME]-10"
type button "true"
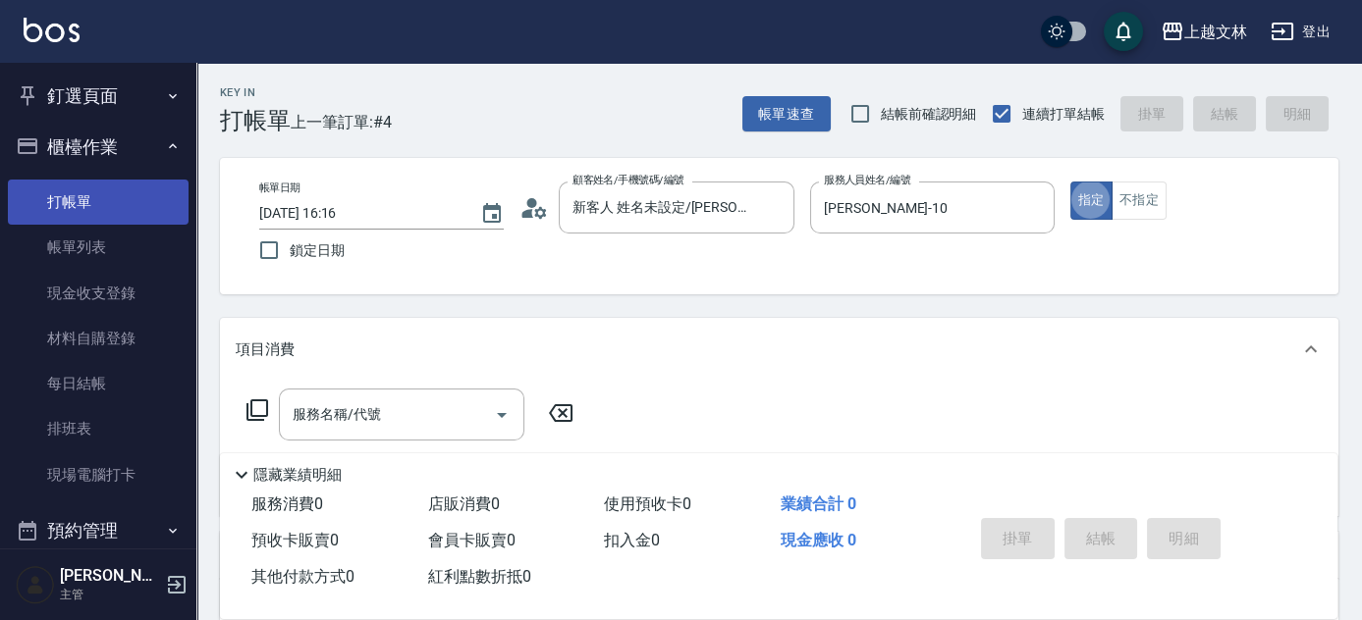
type input "新客人 姓名未設定/01/null"
